Goal: Information Seeking & Learning: Learn about a topic

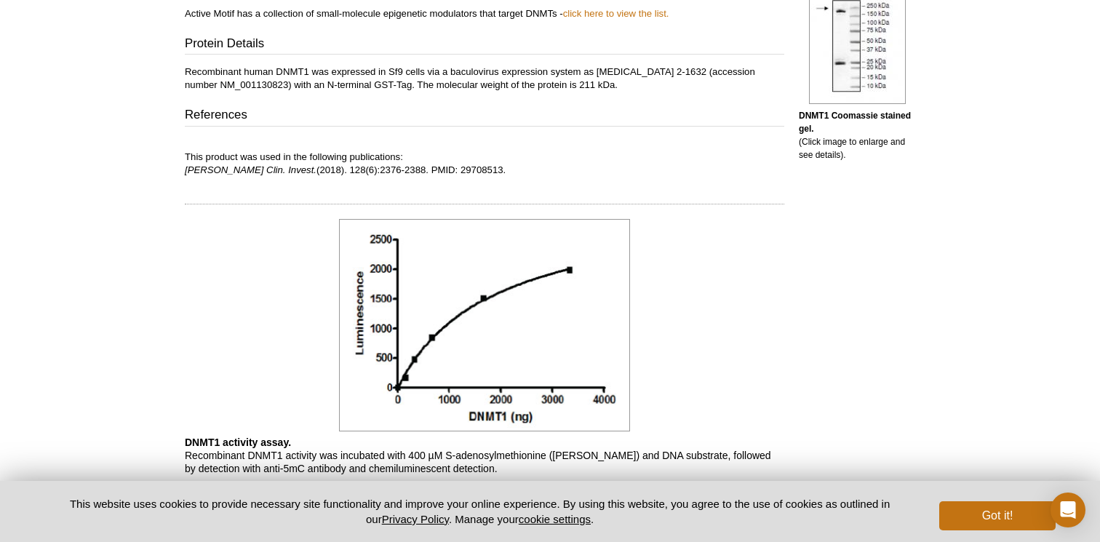
scroll to position [468, 0]
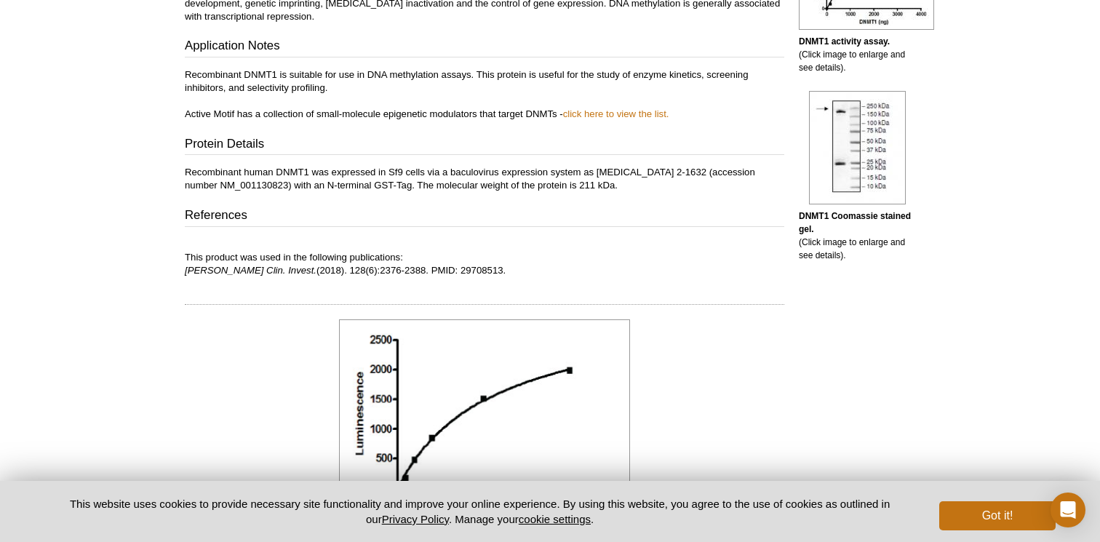
click at [356, 271] on p "This product was used in the following publications: J. Clin. Invest. (2018). 1…" at bounding box center [484, 257] width 599 height 39
drag, startPoint x: 186, startPoint y: 271, endPoint x: 437, endPoint y: 264, distance: 251.0
click at [437, 264] on p "This product was used in the following publications: J. Clin. Invest. (2018). 1…" at bounding box center [484, 257] width 599 height 39
copy p "[PERSON_NAME] Clin. Invest. (2018). 128(6):2376-2388. PMID: 29708513."
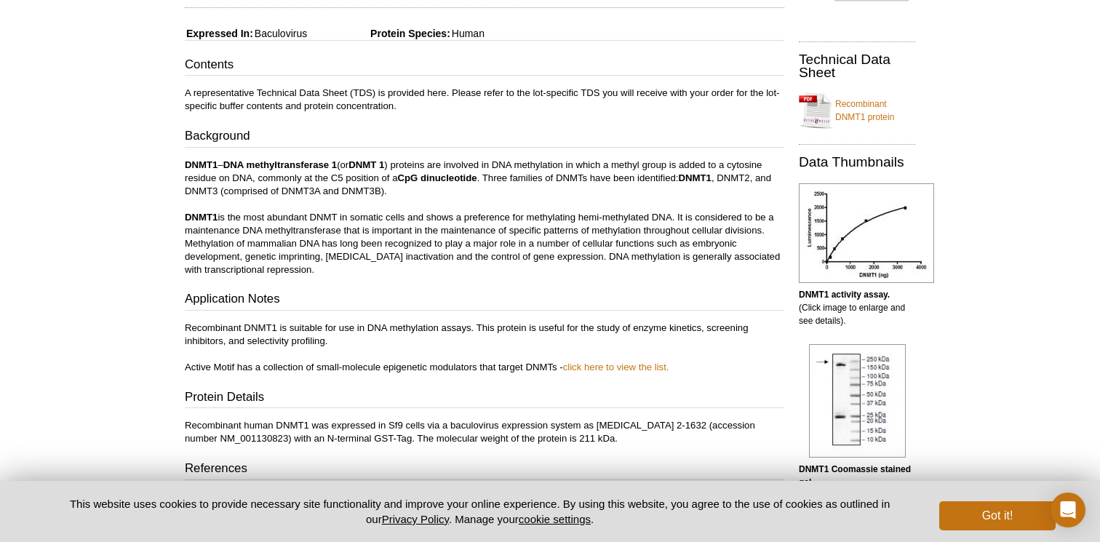
scroll to position [215, 0]
click at [876, 108] on link "Recombinant DNMT1 protein" at bounding box center [856, 111] width 116 height 44
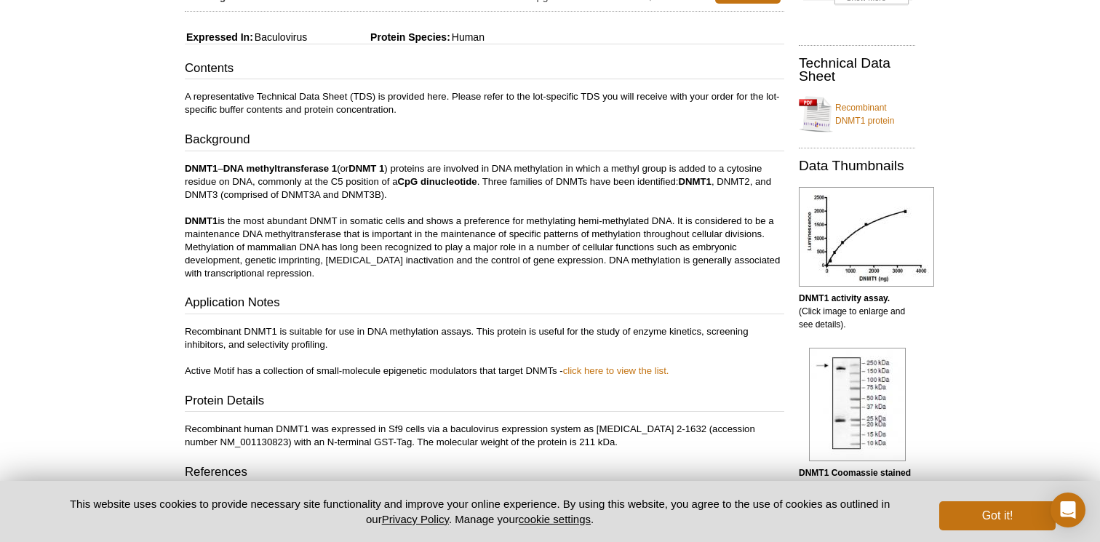
scroll to position [214, 0]
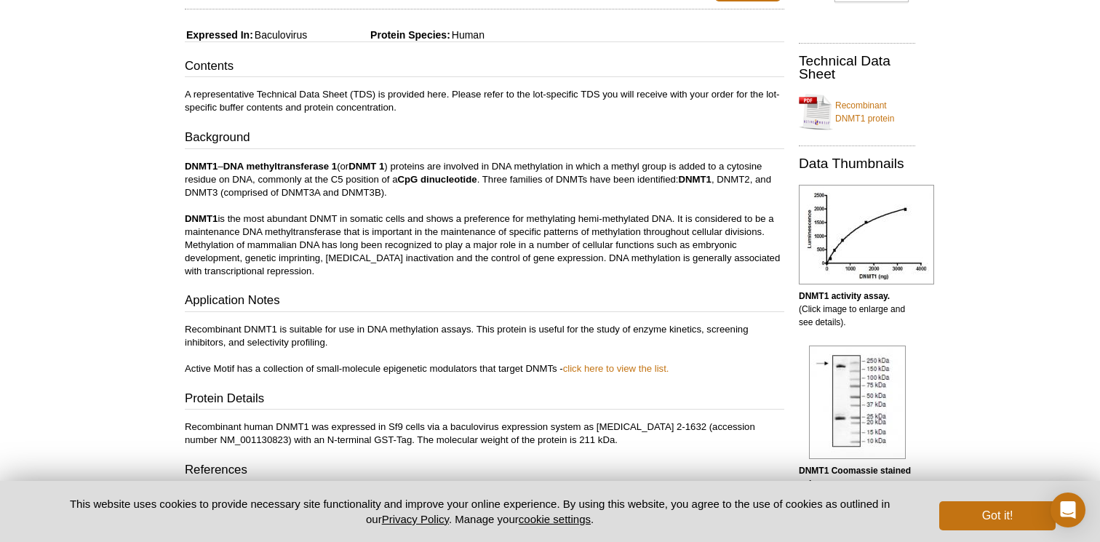
click at [366, 330] on p "Recombinant DNMT1 is suitable for use in DNA methylation assays. This protein i…" at bounding box center [484, 349] width 599 height 52
